Goal: Information Seeking & Learning: Learn about a topic

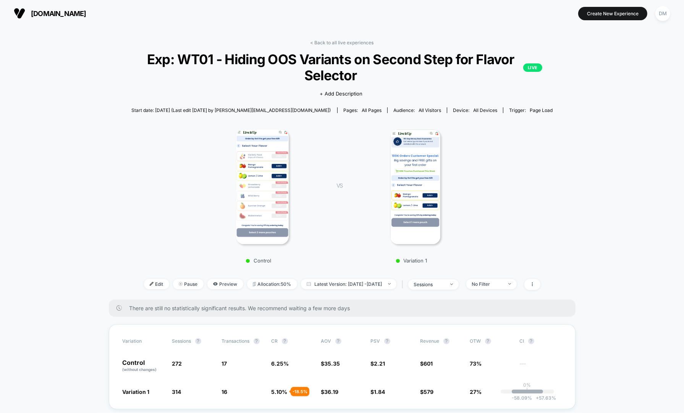
scroll to position [102, 0]
click at [339, 42] on link "< Back to all live experiences" at bounding box center [341, 43] width 63 height 6
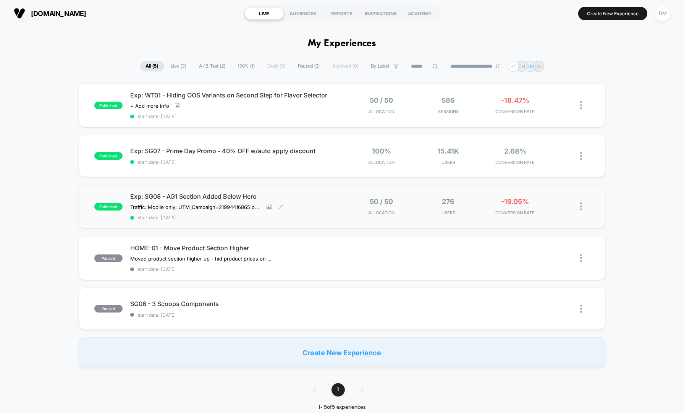
click at [336, 201] on div "Exp: SG08 - AG1 Section Added Below Hero Traffic: Mobile only; UTM_Campaign= 21…" at bounding box center [235, 206] width 211 height 28
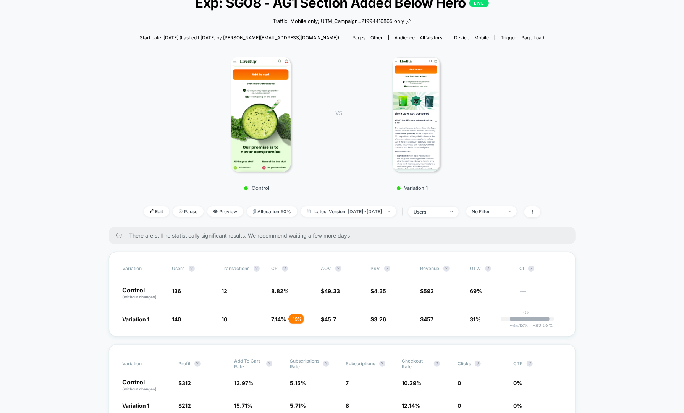
scroll to position [55, 0]
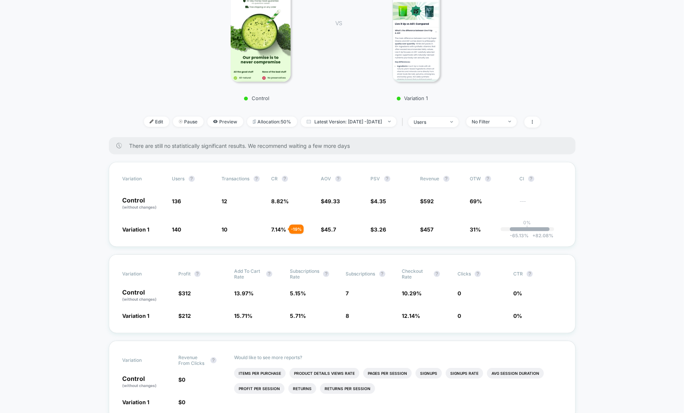
scroll to position [0, 0]
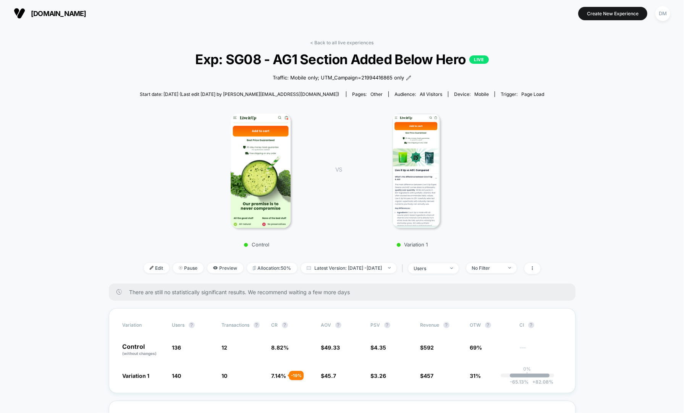
click at [315, 45] on div "< Back to all live experiences Exp: SG08 - AG1 Section Added Below Hero LIVE Tr…" at bounding box center [342, 162] width 404 height 244
click at [323, 40] on link "< Back to all live experiences" at bounding box center [341, 43] width 63 height 6
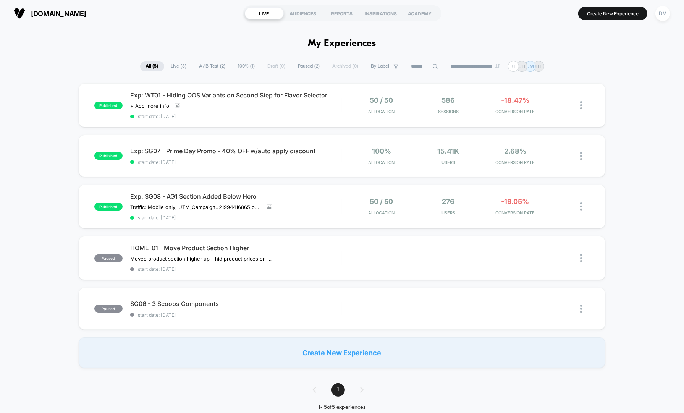
click at [633, 89] on div "published Exp: WT01 - Hiding OOS Variants on Second Step for Flavor Selector Cl…" at bounding box center [342, 225] width 684 height 284
click at [299, 115] on span "start date: [DATE]" at bounding box center [235, 116] width 211 height 6
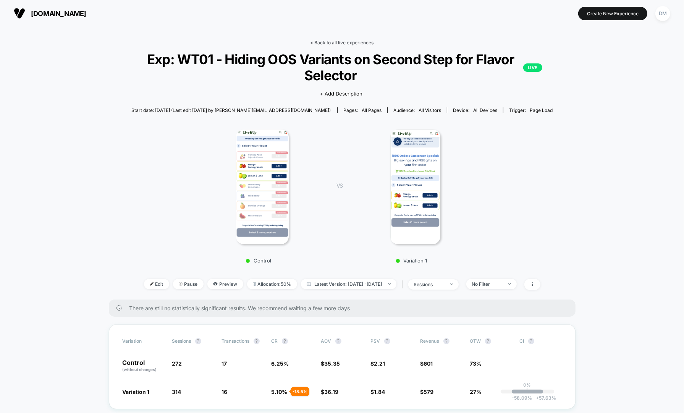
click at [349, 40] on link "< Back to all live experiences" at bounding box center [341, 43] width 63 height 6
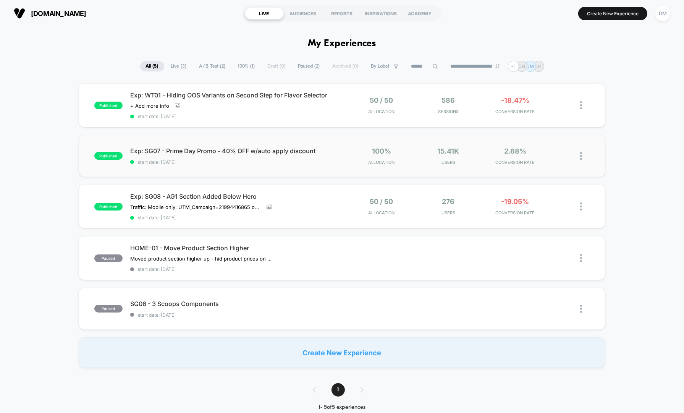
click at [334, 168] on div "published Exp: SG07 - Prime Day Promo - 40% OFF w/auto apply discount start dat…" at bounding box center [342, 156] width 526 height 42
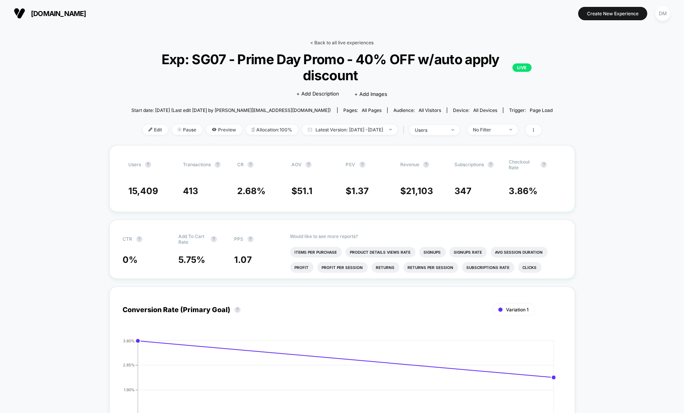
click at [342, 42] on link "< Back to all live experiences" at bounding box center [341, 43] width 63 height 6
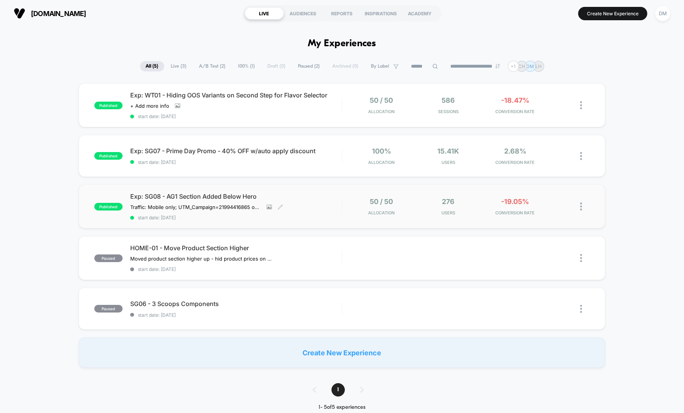
click at [319, 203] on div "Exp: SG08 - AG1 Section Added Below Hero Traffic: Mobile only; UTM_Campaign= 21…" at bounding box center [235, 206] width 211 height 28
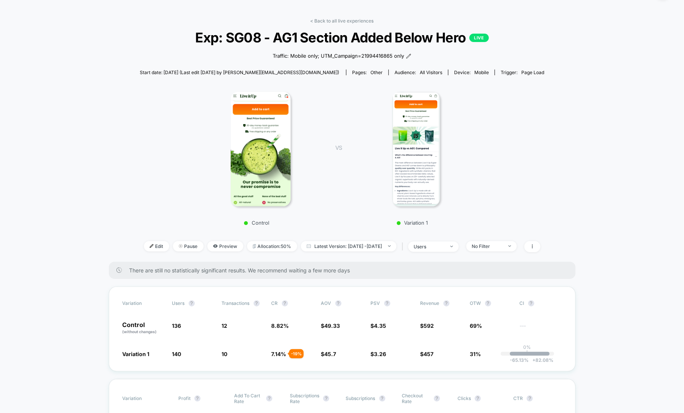
scroll to position [46, 0]
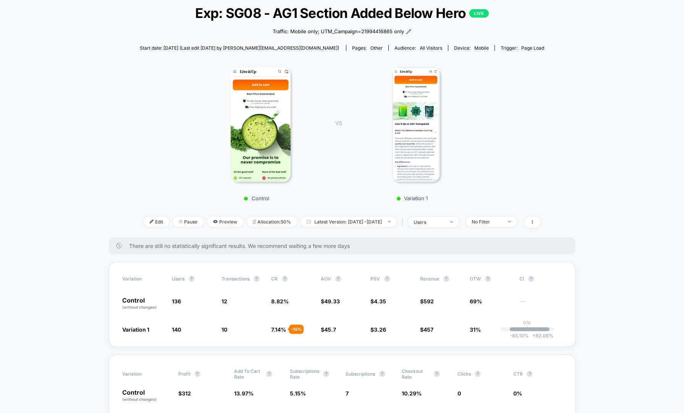
click at [415, 142] on img at bounding box center [416, 124] width 48 height 115
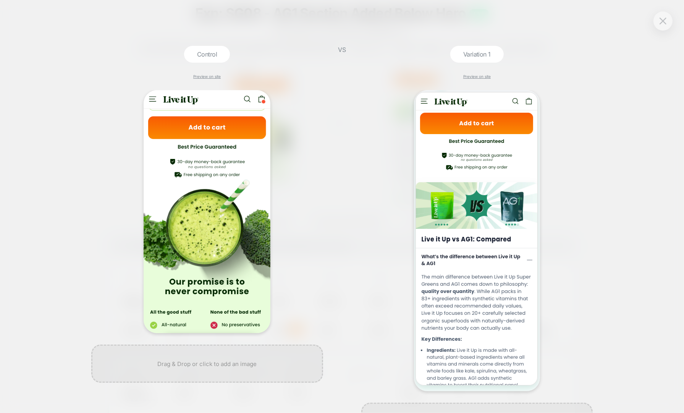
click at [666, 27] on div at bounding box center [662, 20] width 19 height 19
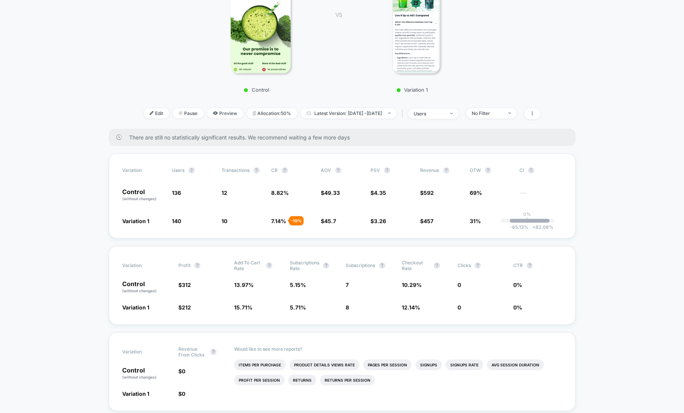
scroll to position [155, 0]
